Goal: Information Seeking & Learning: Learn about a topic

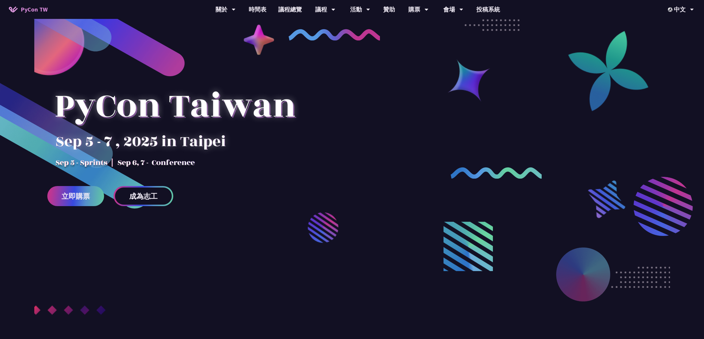
click at [261, 12] on link "時間表" at bounding box center [258, 9] width 30 height 19
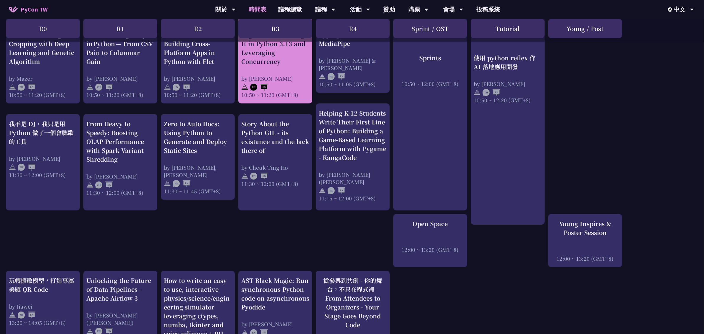
scroll to position [369, 0]
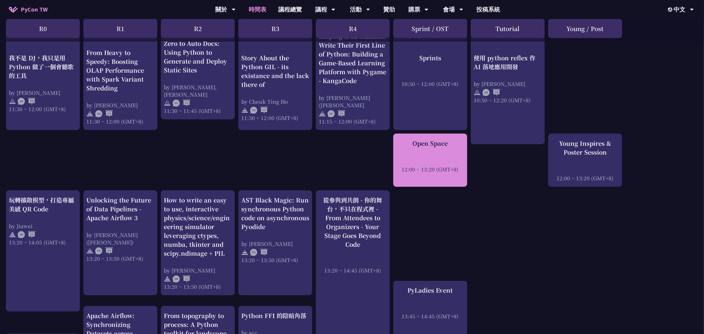
click at [427, 155] on div "Open Space 12:00 ~ 13:20 (GMT+8)" at bounding box center [430, 156] width 68 height 34
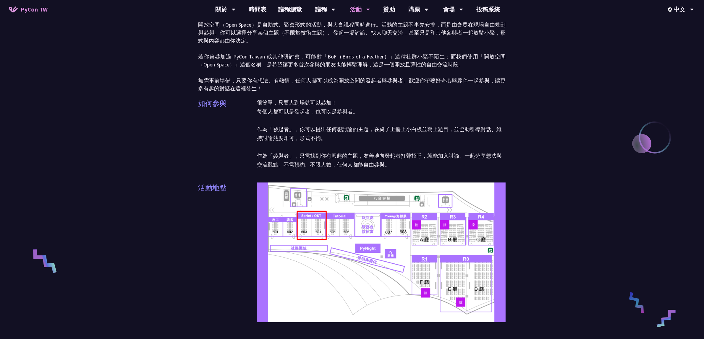
scroll to position [148, 0]
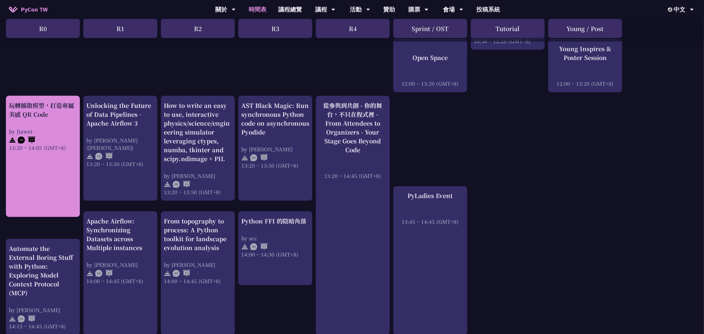
scroll to position [480, 0]
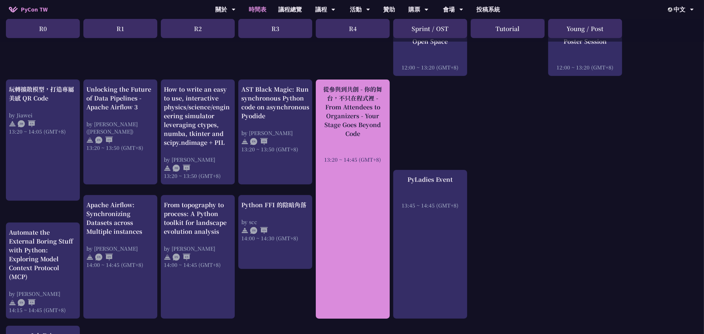
click at [351, 113] on div "從參與到共創 - 你的舞台，不只在程式裡 - From Attendees to Organizers - Your Stage Goes Beyond Co…" at bounding box center [353, 111] width 68 height 53
click at [348, 124] on div "從參與到共創 - 你的舞台，不只在程式裡 - From Attendees to Organizers - Your Stage Goes Beyond Co…" at bounding box center [353, 111] width 68 height 53
click at [349, 98] on div "從參與到共創 - 你的舞台，不只在程式裡 - From Attendees to Organizers - Your Stage Goes Beyond Co…" at bounding box center [353, 111] width 68 height 53
click at [352, 88] on div "從參與到共創 - 你的舞台，不只在程式裡 - From Attendees to Organizers - Your Stage Goes Beyond Co…" at bounding box center [353, 111] width 68 height 53
click at [355, 86] on div "從參與到共創 - 你的舞台，不只在程式裡 - From Attendees to Organizers - Your Stage Goes Beyond Co…" at bounding box center [353, 111] width 68 height 53
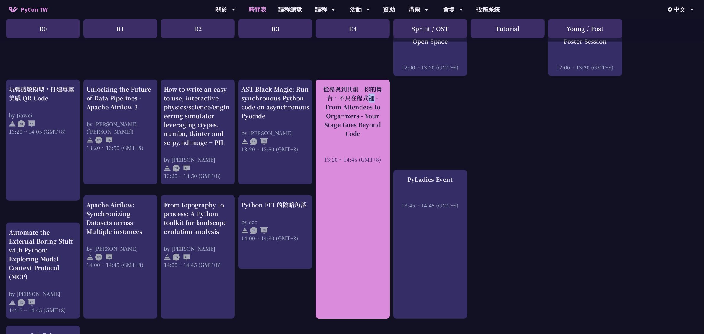
click at [355, 86] on div "從參與到共創 - 你的舞台，不只在程式裡 - From Attendees to Organizers - Your Stage Goes Beyond Co…" at bounding box center [353, 111] width 68 height 53
click at [353, 122] on div "從參與到共創 - 你的舞台，不只在程式裡 - From Attendees to Organizers - Your Stage Goes Beyond Co…" at bounding box center [353, 111] width 68 height 53
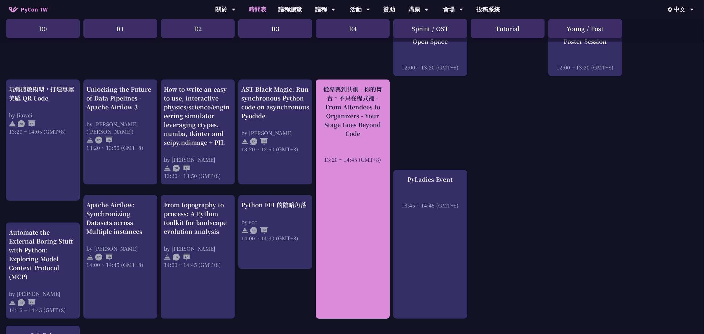
click at [353, 122] on div "從參與到共創 - 你的舞台，不只在程式裡 - From Attendees to Organizers - Your Stage Goes Beyond Co…" at bounding box center [353, 111] width 68 height 53
click at [358, 112] on div "從參與到共創 - 你的舞台，不只在程式裡 - From Attendees to Organizers - Your Stage Goes Beyond Co…" at bounding box center [353, 111] width 68 height 53
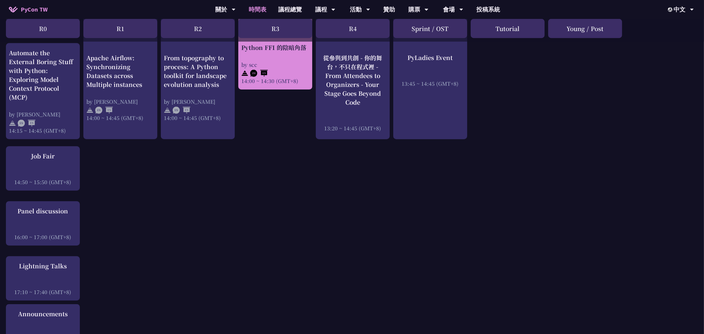
scroll to position [702, 0]
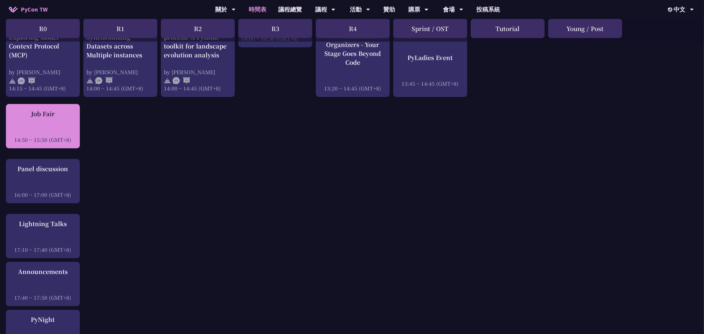
click at [45, 130] on div at bounding box center [43, 131] width 68 height 9
click at [47, 127] on div at bounding box center [43, 131] width 68 height 9
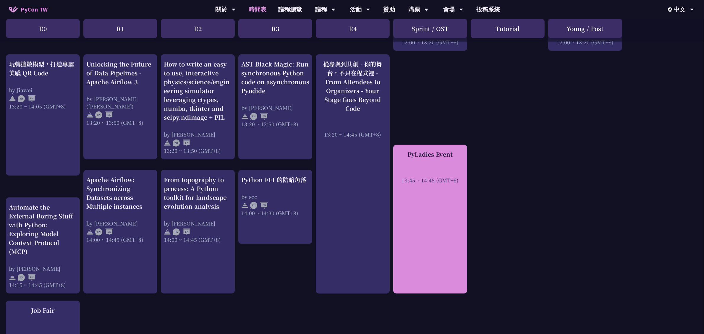
scroll to position [443, 0]
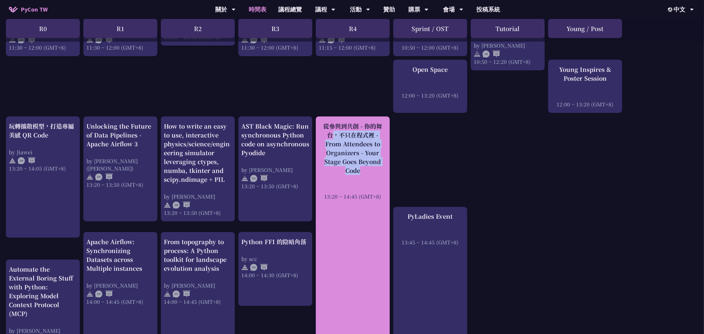
drag, startPoint x: 366, startPoint y: 175, endPoint x: 323, endPoint y: 126, distance: 65.9
click at [323, 126] on div "從參與到共創 - 你的舞台，不只在程式裡 - From Attendees to Organizers - Your Stage Goes Beyond Co…" at bounding box center [353, 161] width 68 height 78
click at [339, 180] on div "從參與到共創 - 你的舞台，不只在程式裡 - From Attendees to Organizers - Your Stage Goes Beyond Co…" at bounding box center [353, 161] width 68 height 78
click at [350, 170] on div "從參與到共創 - 你的舞台，不只在程式裡 - From Attendees to Organizers - Your Stage Goes Beyond Co…" at bounding box center [353, 148] width 68 height 53
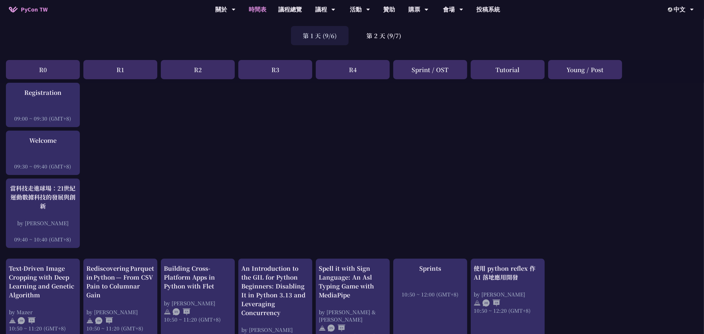
scroll to position [0, 0]
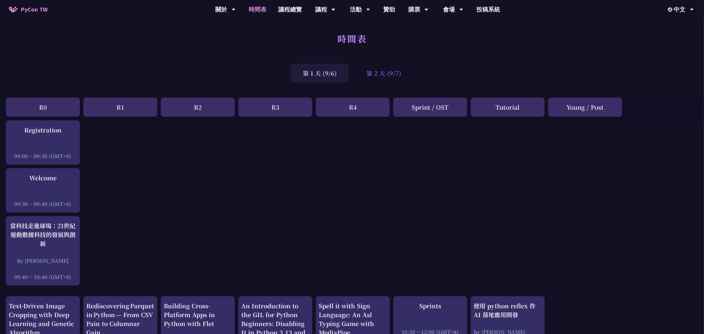
click at [386, 79] on div "第 2 天 (9/7)" at bounding box center [383, 73] width 59 height 19
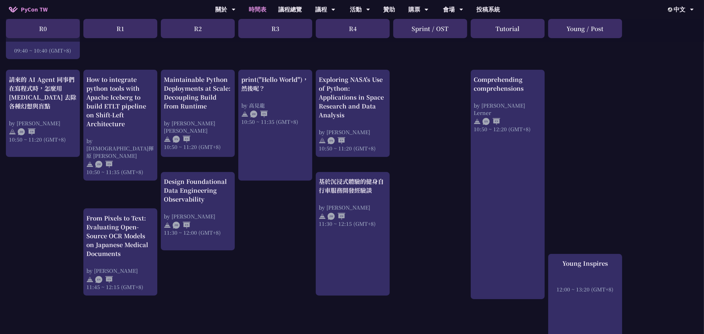
scroll to position [222, 0]
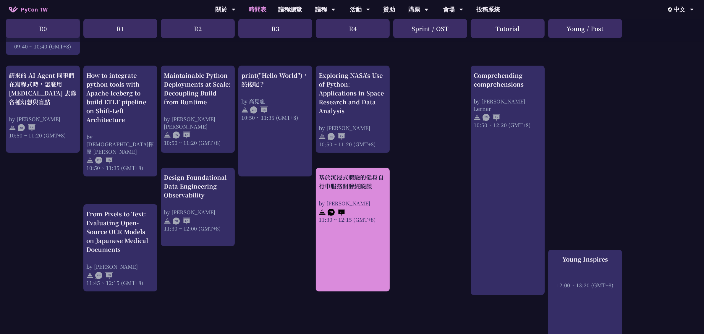
click at [347, 183] on div "基於沉浸式體驗的健身自行車服務開發經驗談" at bounding box center [353, 182] width 68 height 18
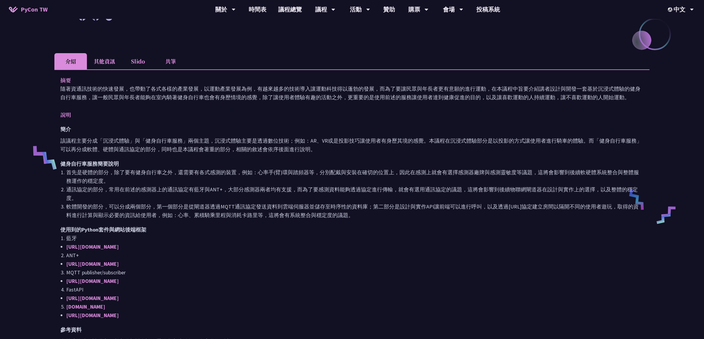
scroll to position [148, 0]
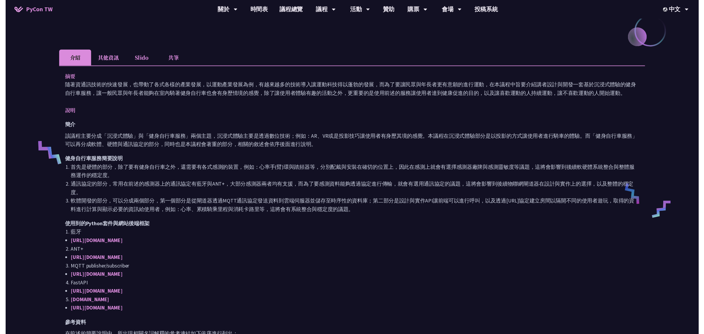
scroll to position [222, 0]
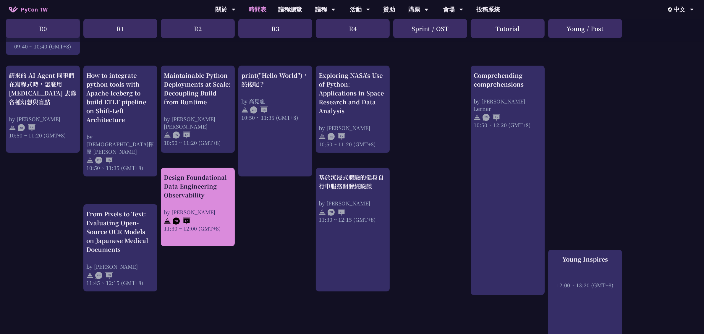
click at [189, 189] on div "Design Foundational Data Engineering Observability" at bounding box center [198, 186] width 68 height 27
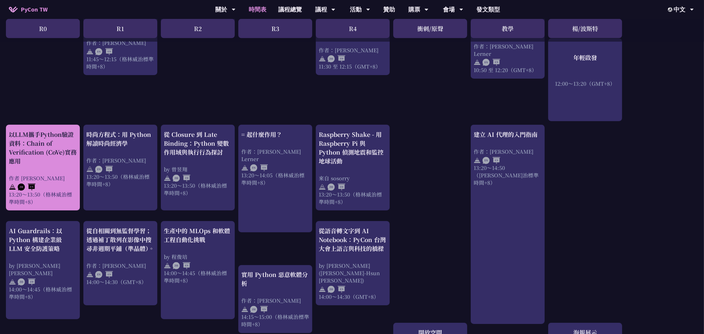
scroll to position [480, 0]
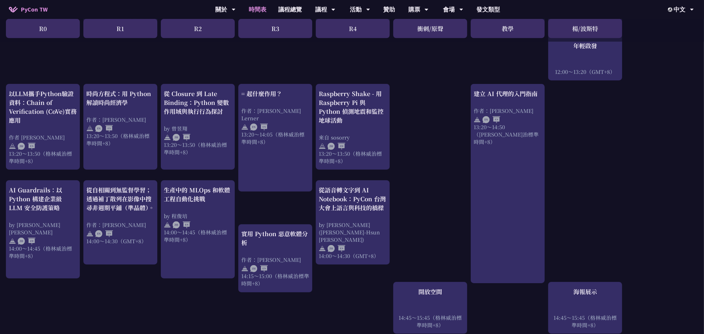
click at [683, 93] on div "print("Hello World")，然後呢？ 作者 [PERSON_NAME] 10:50 至 11:35（GMT+8） = 起什麼作用？ 作者：[PE…" at bounding box center [352, 90] width 704 height 901
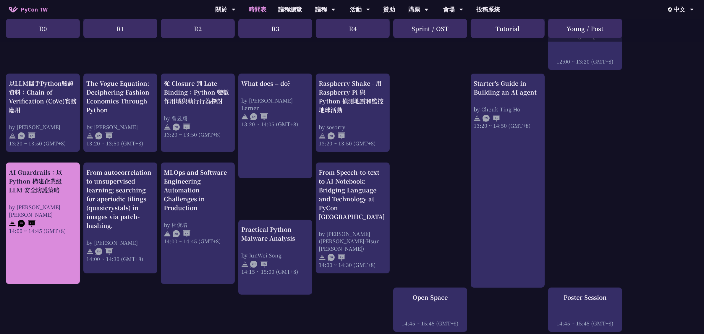
click at [41, 188] on div "AI Guardrails：以 Python 構建企業級 LLM 安全防護策略" at bounding box center [43, 181] width 68 height 27
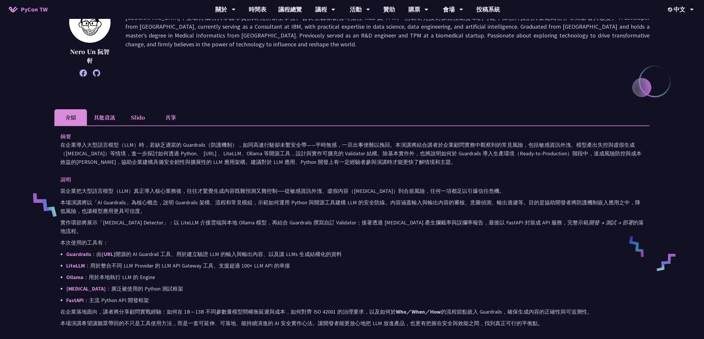
scroll to position [148, 0]
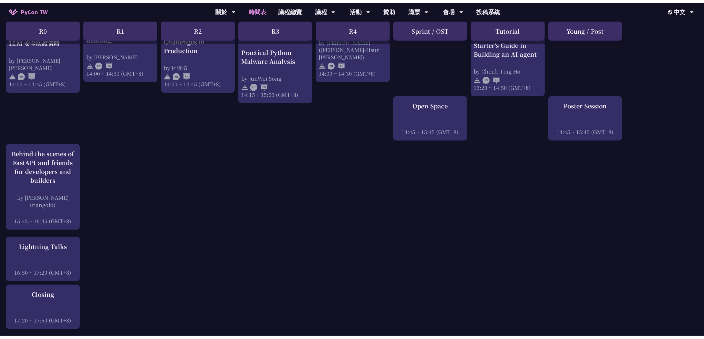
scroll to position [637, 0]
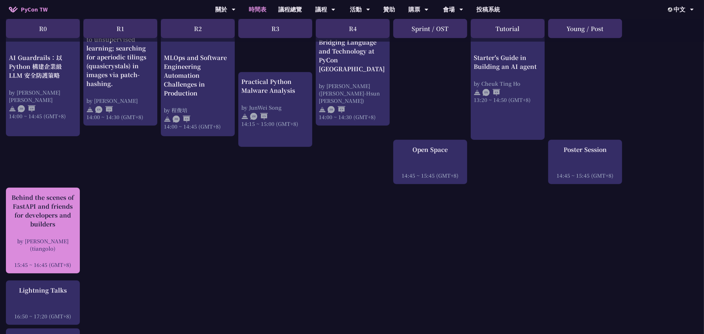
click at [58, 212] on div "Behind the scenes of FastAPI and friends for developers and builders" at bounding box center [43, 210] width 68 height 35
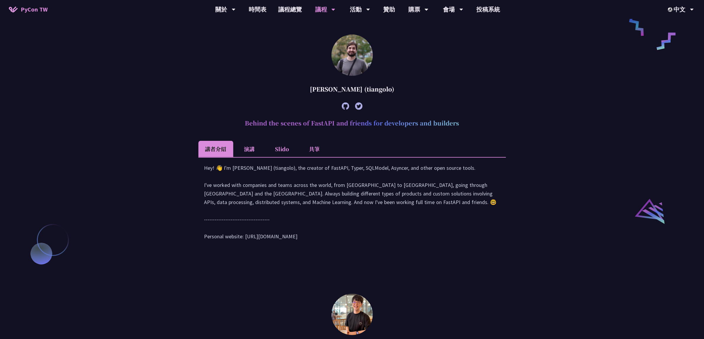
scroll to position [563, 0]
click at [251, 158] on li "演講" at bounding box center [249, 150] width 33 height 16
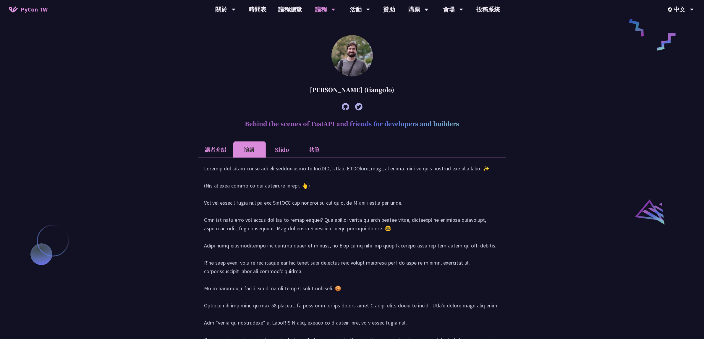
click at [290, 158] on li "Slido" at bounding box center [282, 150] width 33 height 16
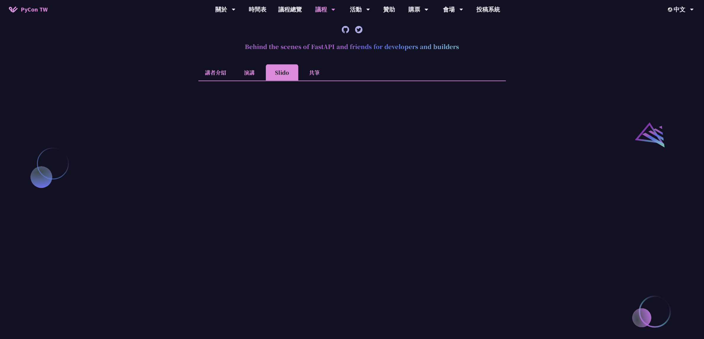
scroll to position [600, 0]
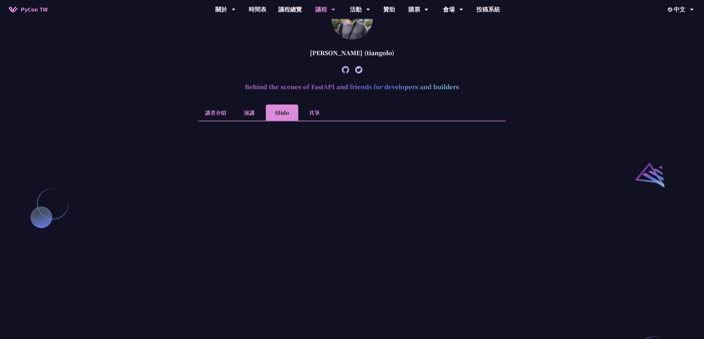
click at [250, 121] on li "演講" at bounding box center [249, 113] width 33 height 16
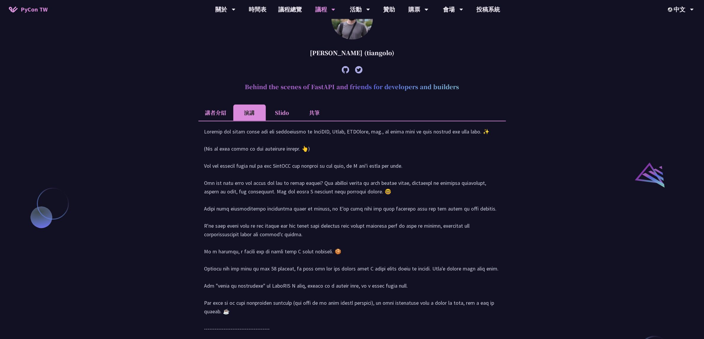
click at [222, 121] on li "講者介紹" at bounding box center [215, 113] width 35 height 16
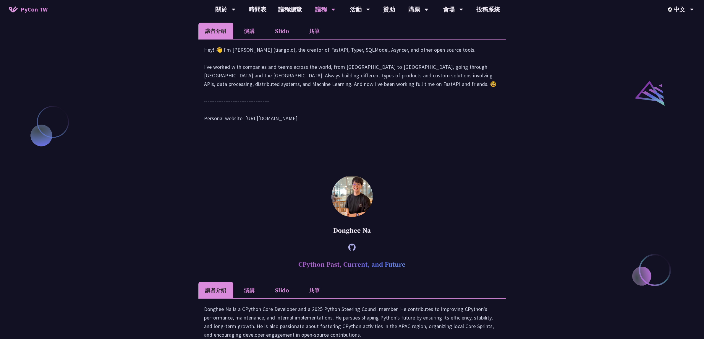
scroll to position [785, 0]
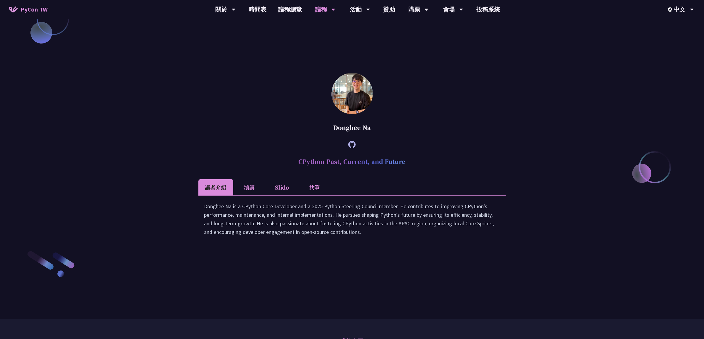
drag, startPoint x: 183, startPoint y: 191, endPoint x: 179, endPoint y: 192, distance: 3.6
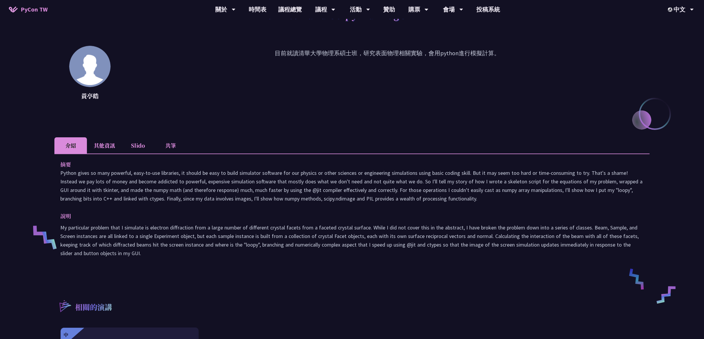
scroll to position [148, 0]
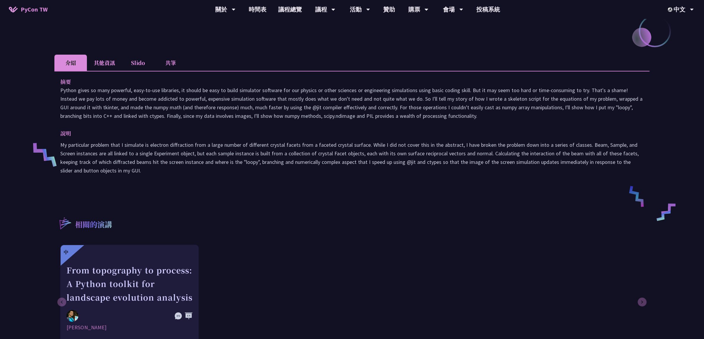
click at [111, 60] on li "其他資訊" at bounding box center [104, 63] width 35 height 16
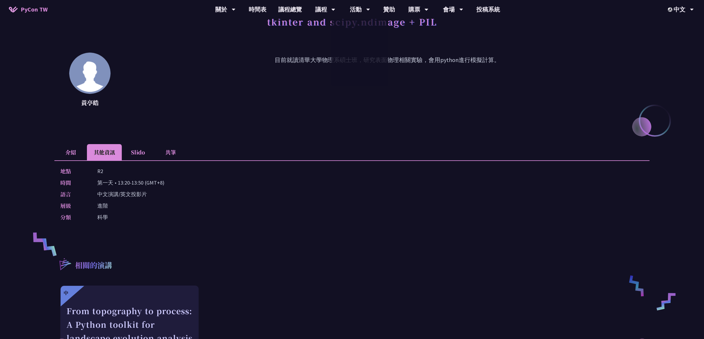
scroll to position [0, 0]
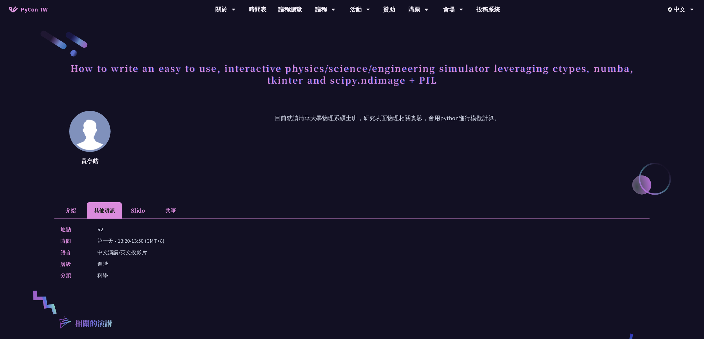
click at [69, 211] on li "介紹" at bounding box center [70, 210] width 33 height 16
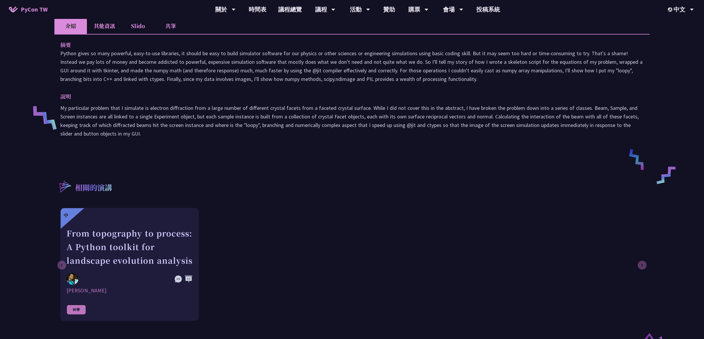
scroll to position [173, 0]
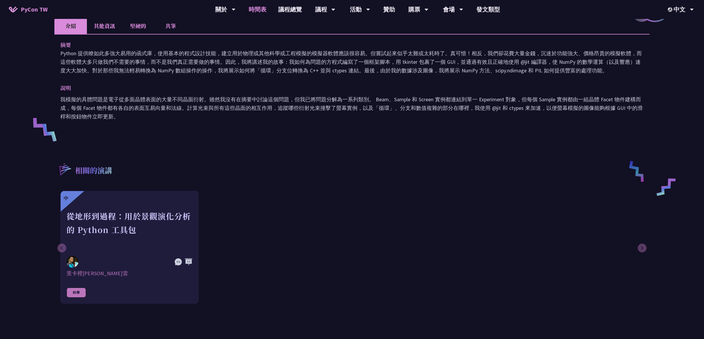
click at [259, 12] on font "時間表" at bounding box center [258, 9] width 18 height 7
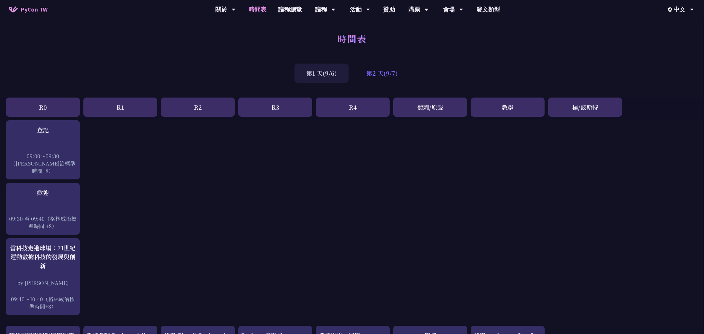
click at [384, 77] on div "第2 天(9/7)" at bounding box center [381, 73] width 55 height 19
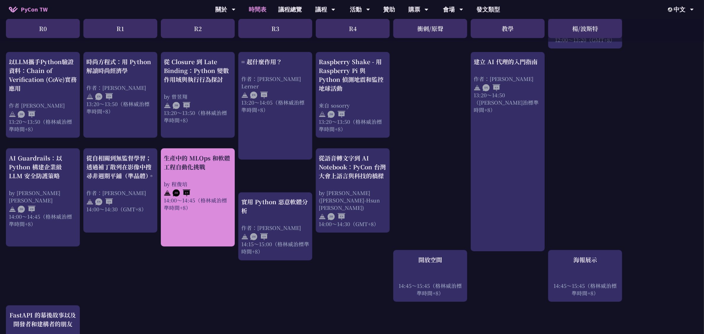
scroll to position [665, 0]
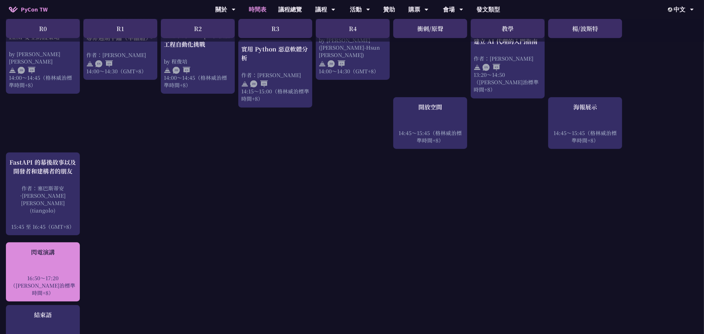
click at [52, 248] on div "閃電演講 16:50～17:20（格林威治標準時間+8）" at bounding box center [43, 272] width 68 height 49
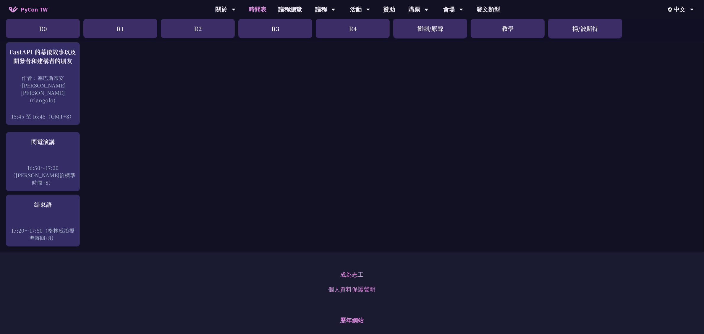
scroll to position [776, 0]
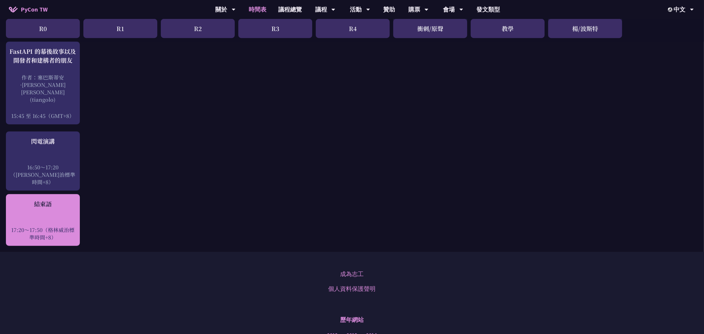
click at [61, 217] on div at bounding box center [43, 221] width 68 height 9
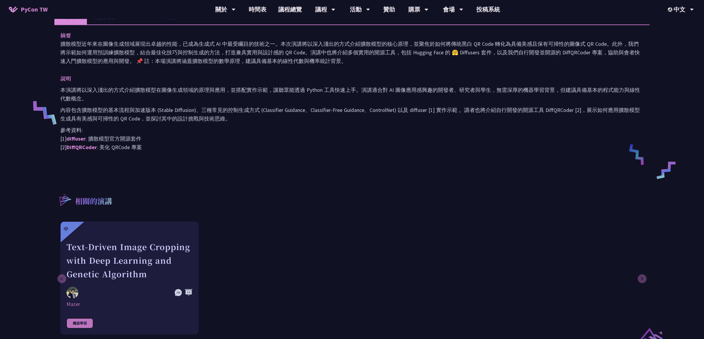
scroll to position [296, 0]
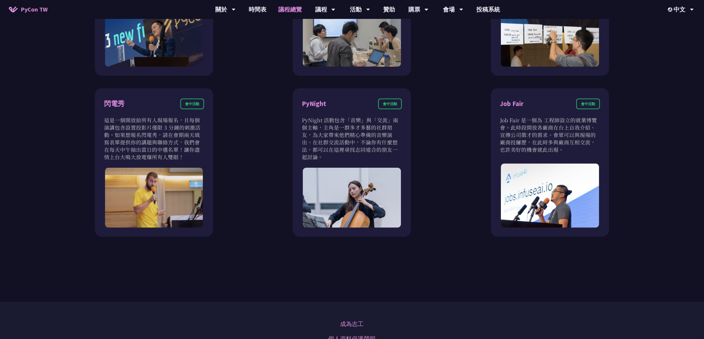
scroll to position [628, 0]
